Goal: Navigation & Orientation: Find specific page/section

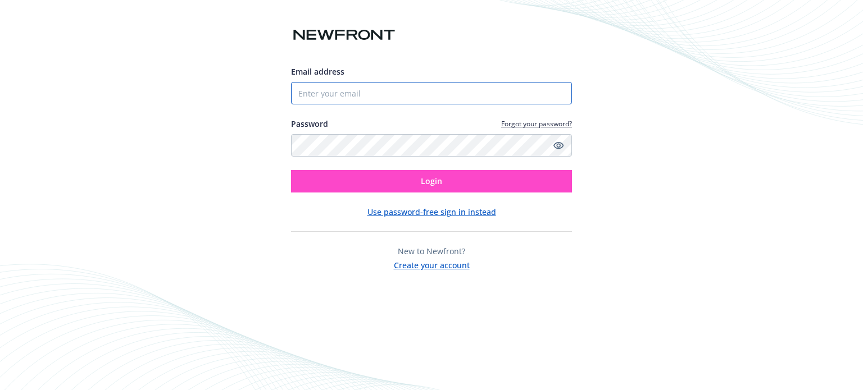
type input "[PERSON_NAME][EMAIL_ADDRESS][PERSON_NAME][DOMAIN_NAME]"
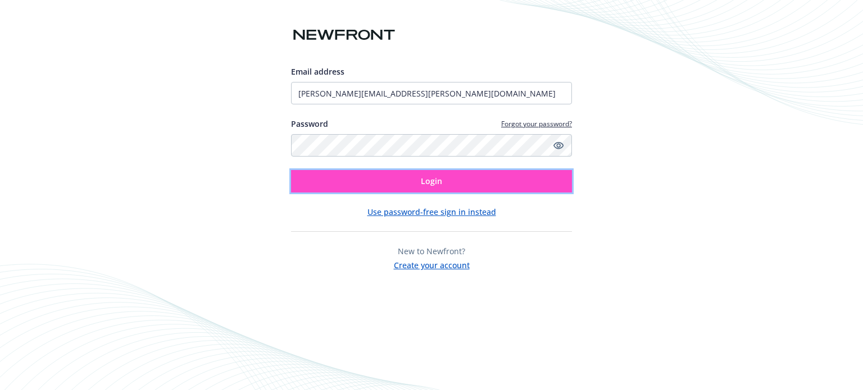
click at [452, 175] on button "Login" at bounding box center [431, 181] width 281 height 22
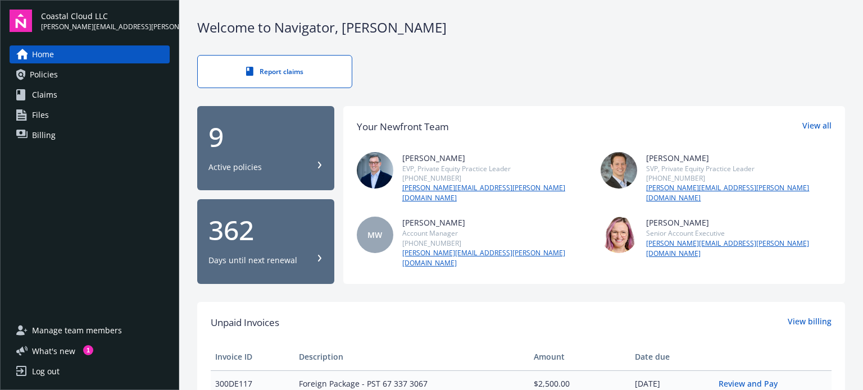
click at [269, 155] on div "9 Active policies" at bounding box center [265, 148] width 115 height 49
click at [0, 2] on div "Coastal Cloud LLC marcia.smith@coastalcloud.us Home Policies Claims Files Billi…" at bounding box center [89, 195] width 179 height 390
click at [46, 375] on div "Log out" at bounding box center [46, 372] width 28 height 18
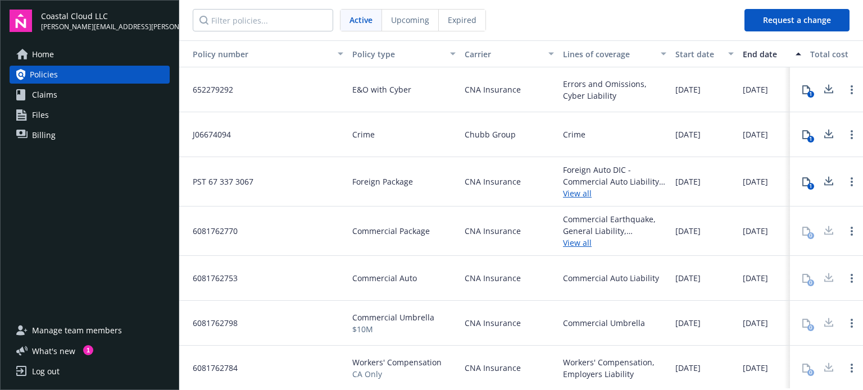
click at [48, 58] on span "Home" at bounding box center [43, 55] width 22 height 18
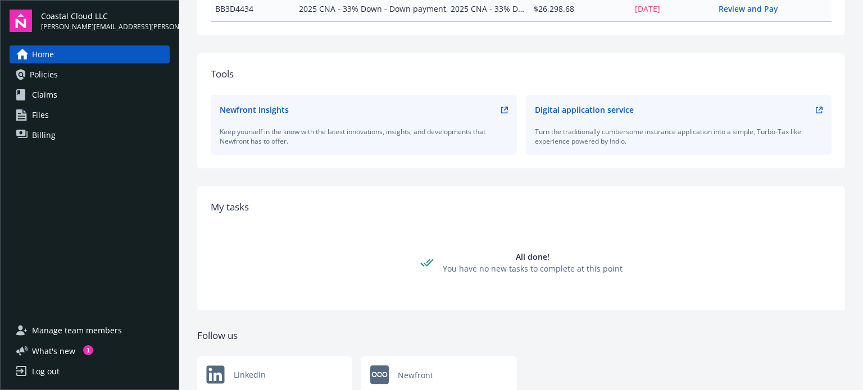
scroll to position [499, 0]
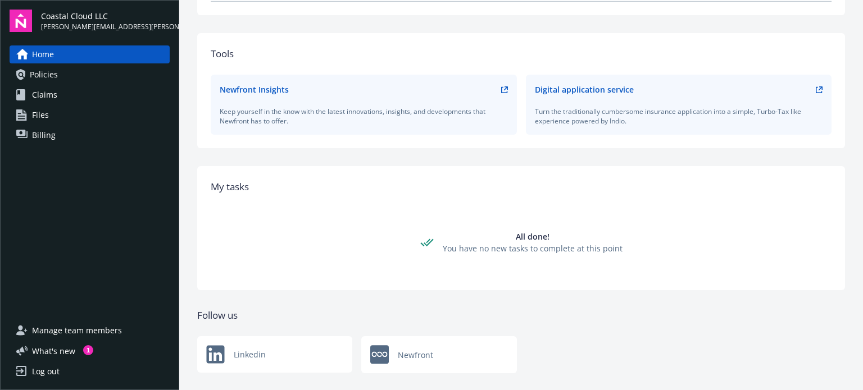
click at [75, 76] on link "Policies" at bounding box center [90, 75] width 160 height 18
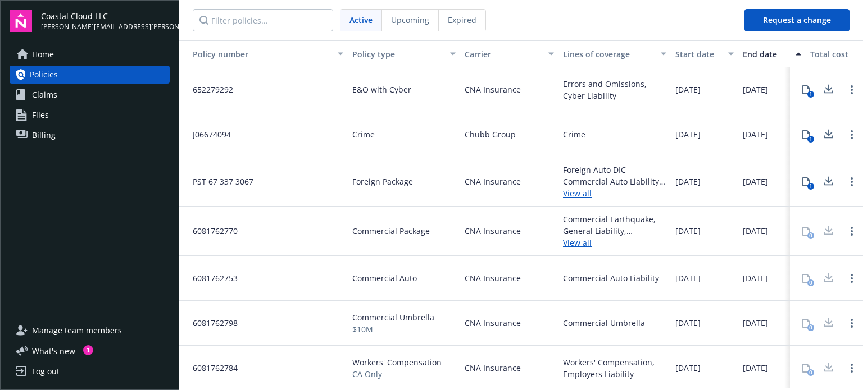
click at [74, 98] on link "Claims" at bounding box center [90, 95] width 160 height 18
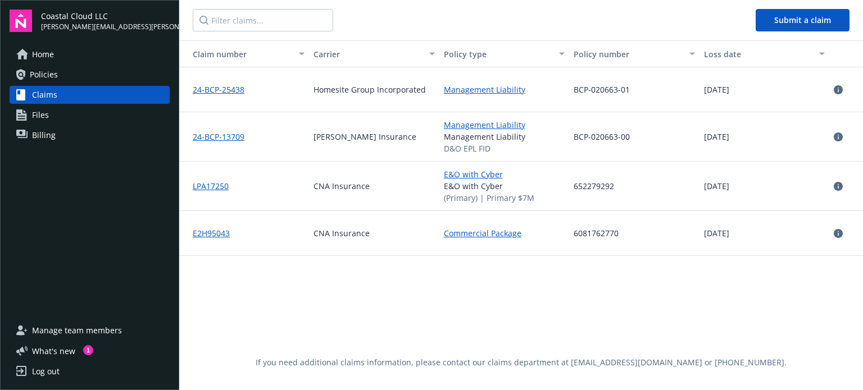
click at [224, 137] on link "24-BCP-13709" at bounding box center [219, 136] width 52 height 11
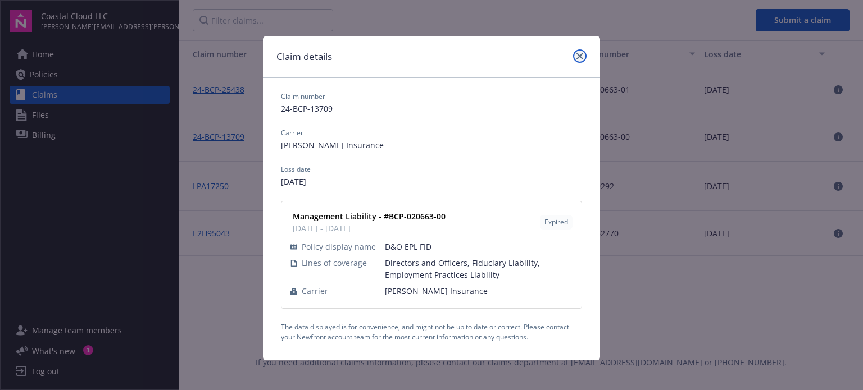
click at [576, 56] on icon "close" at bounding box center [579, 56] width 7 height 7
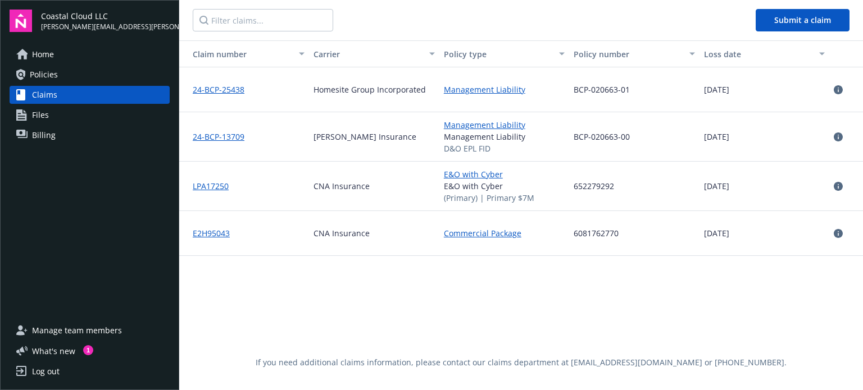
click at [840, 134] on icon at bounding box center [838, 137] width 9 height 9
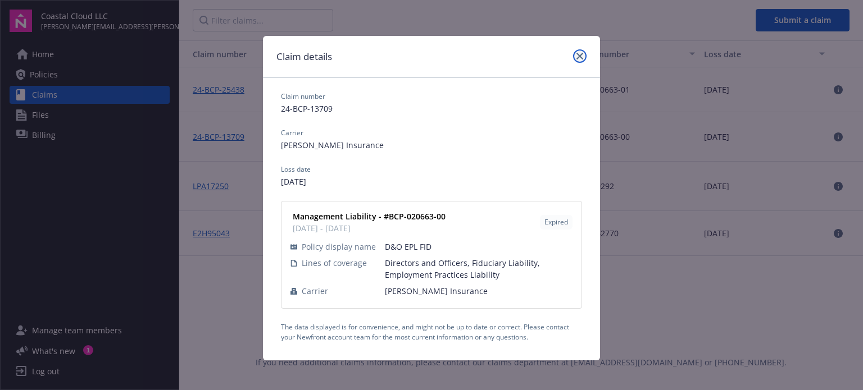
click at [576, 56] on icon "close" at bounding box center [579, 56] width 7 height 7
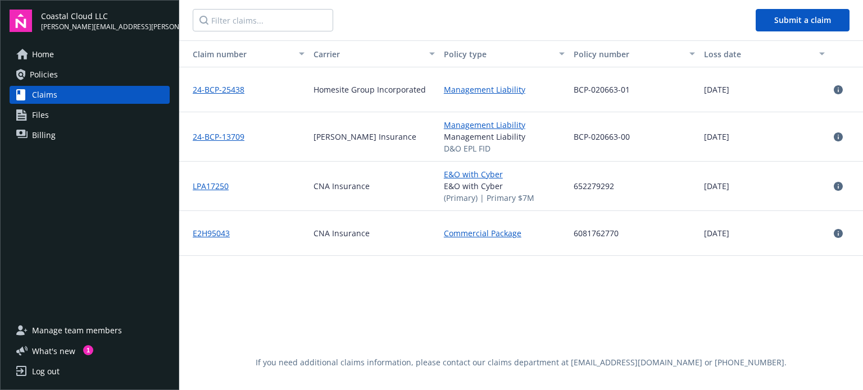
click at [77, 115] on link "Files" at bounding box center [90, 115] width 160 height 18
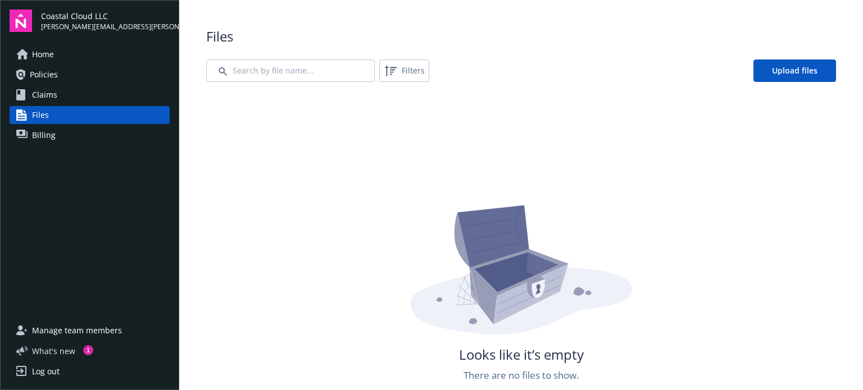
click at [63, 349] on span "What ' s new" at bounding box center [53, 351] width 43 height 12
click at [54, 371] on div "Log out" at bounding box center [46, 372] width 28 height 18
